Goal: Information Seeking & Learning: Learn about a topic

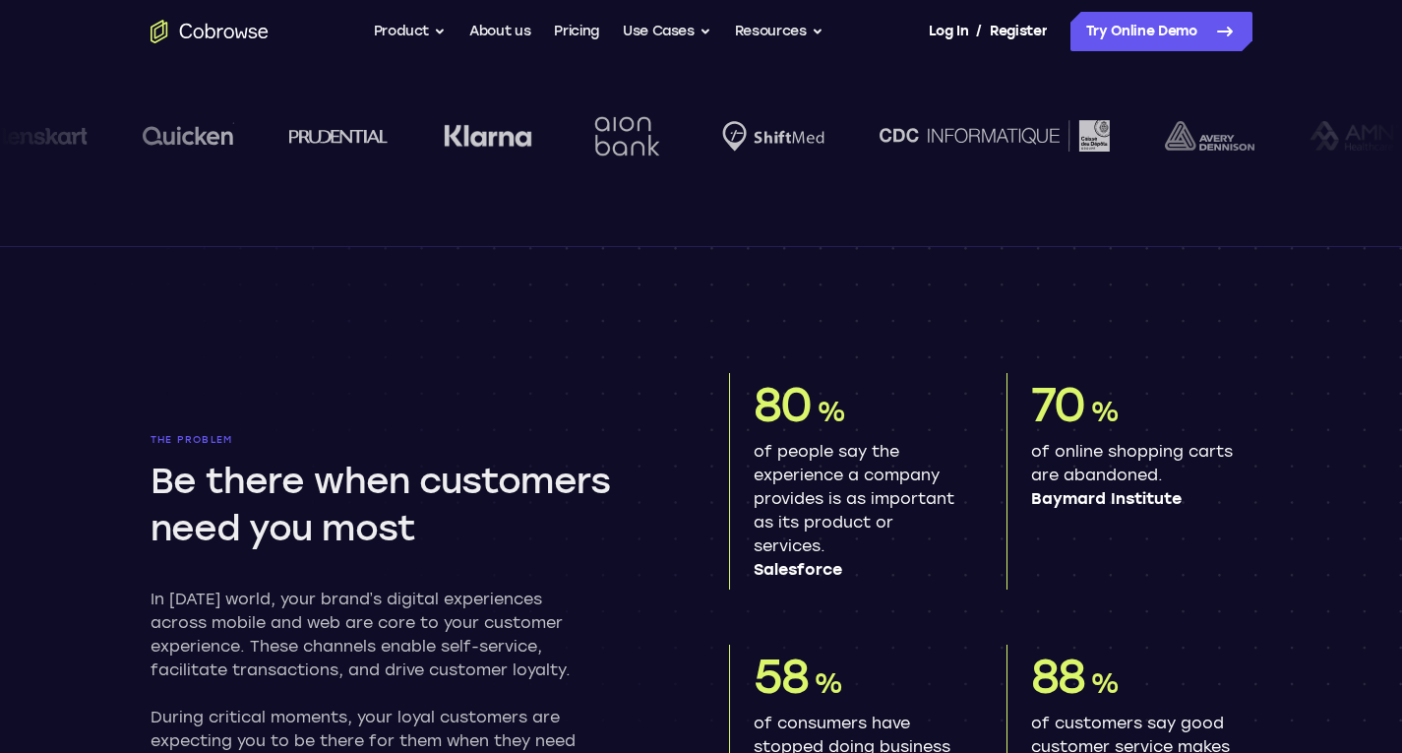
scroll to position [787, 0]
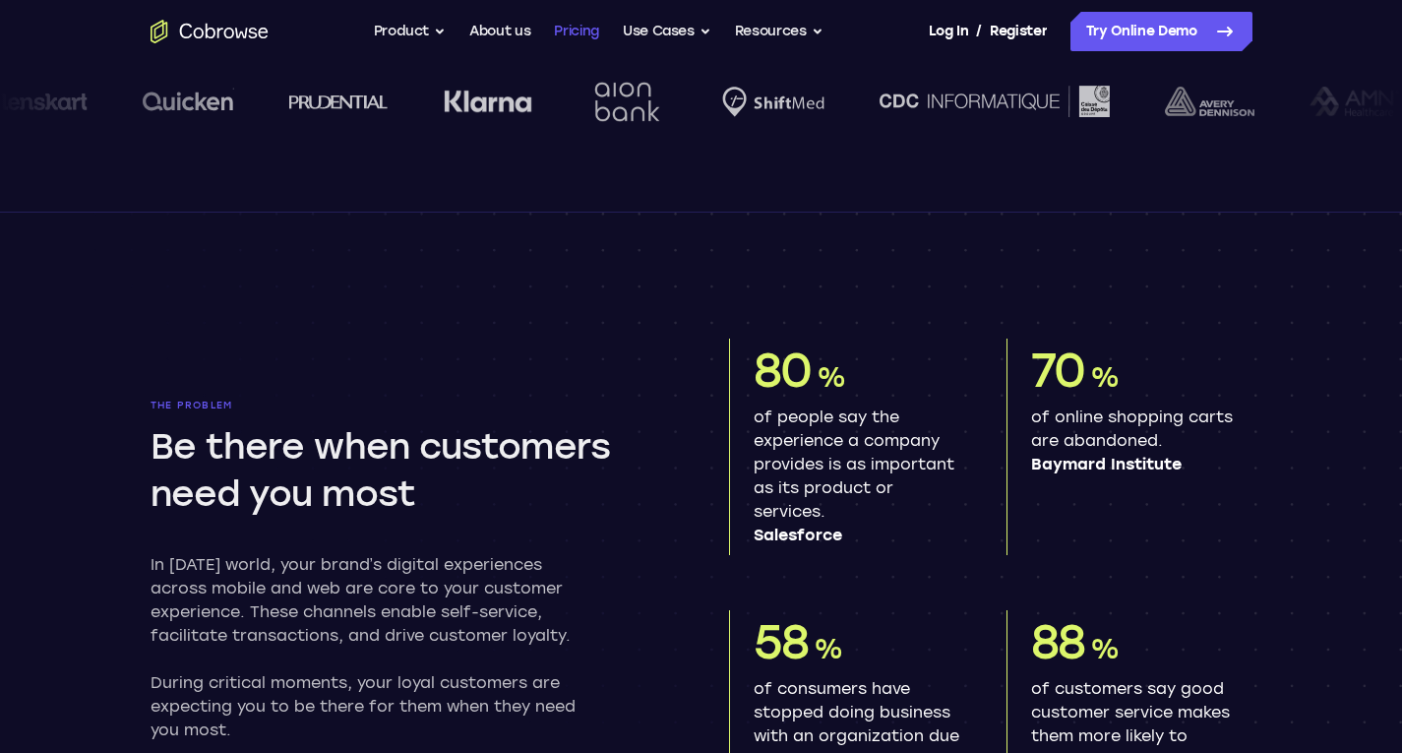
click at [576, 29] on link "Pricing" at bounding box center [576, 31] width 45 height 39
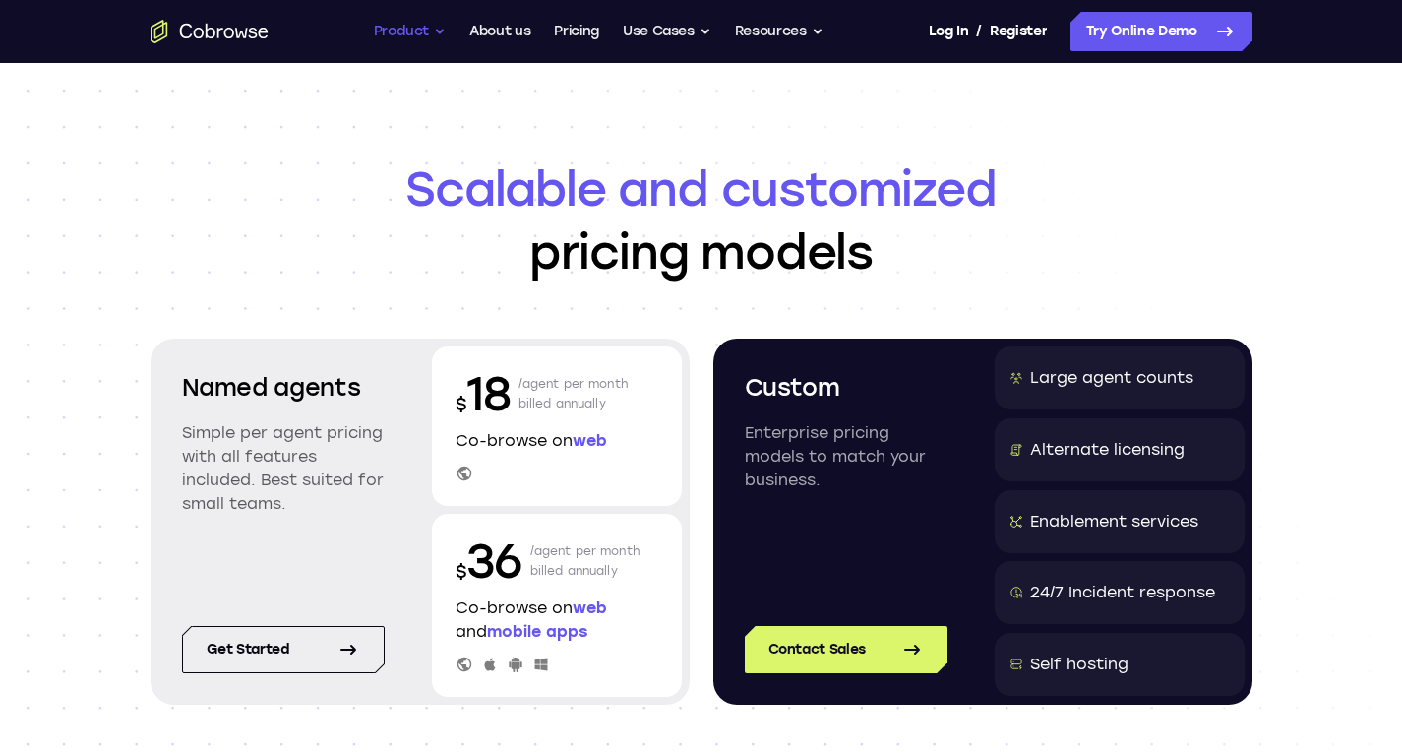
click at [393, 26] on button "Product" at bounding box center [410, 31] width 73 height 39
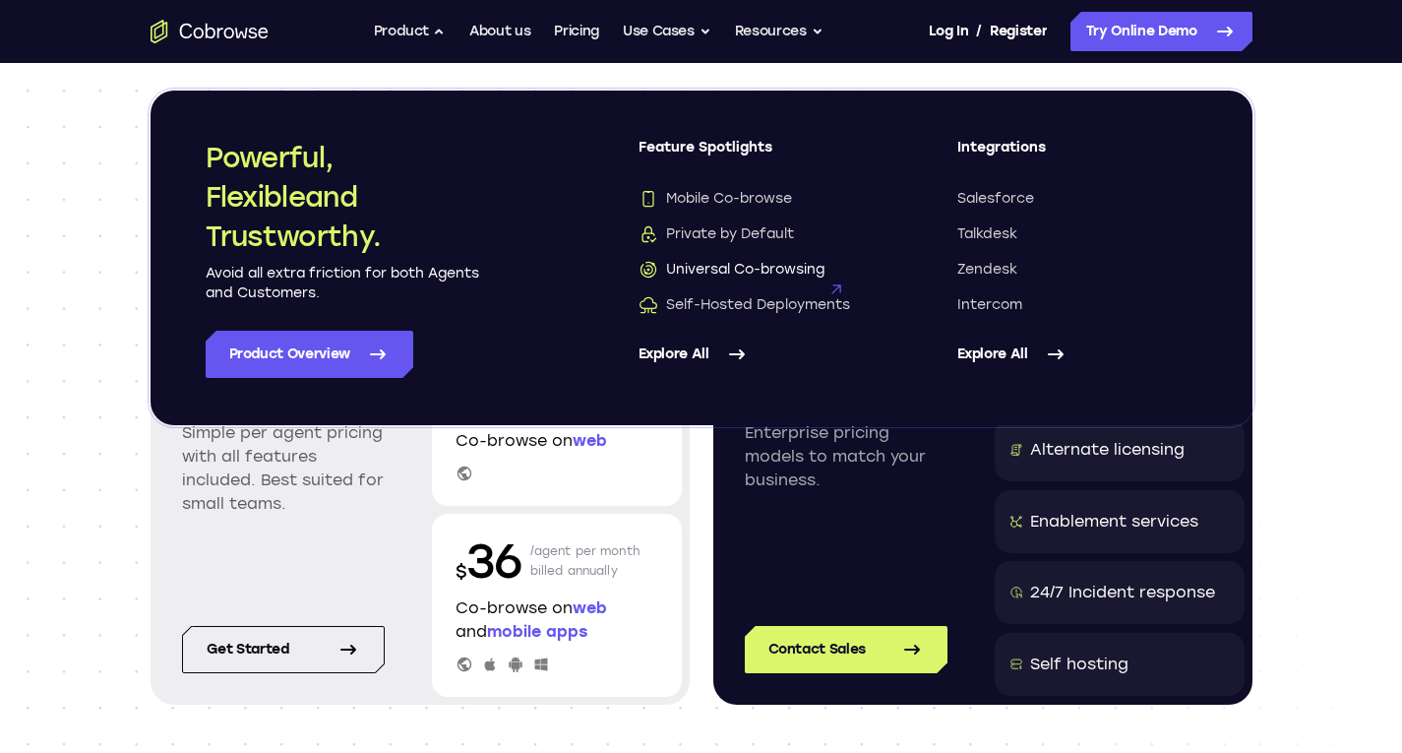
click at [766, 269] on span "Universal Co-browsing" at bounding box center [731, 270] width 186 height 20
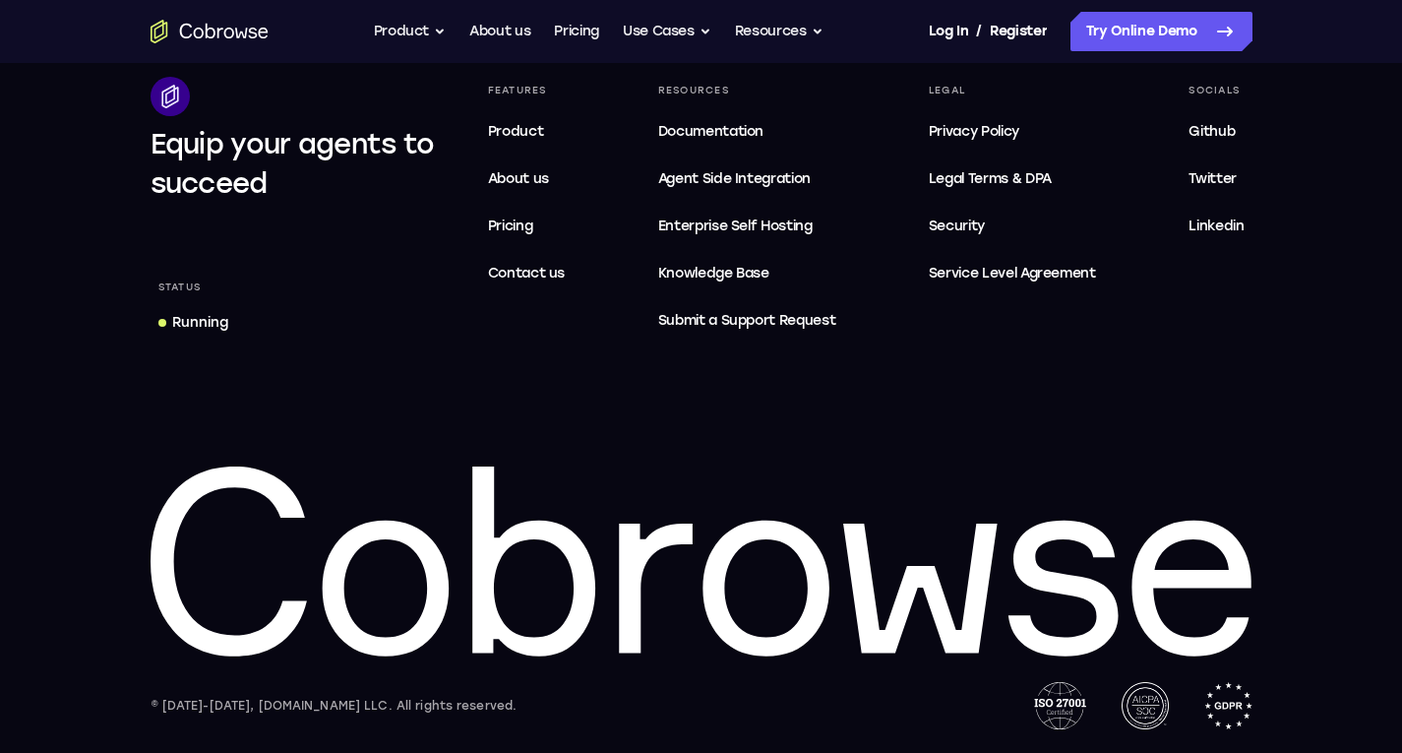
scroll to position [3794, 0]
